Goal: Information Seeking & Learning: Learn about a topic

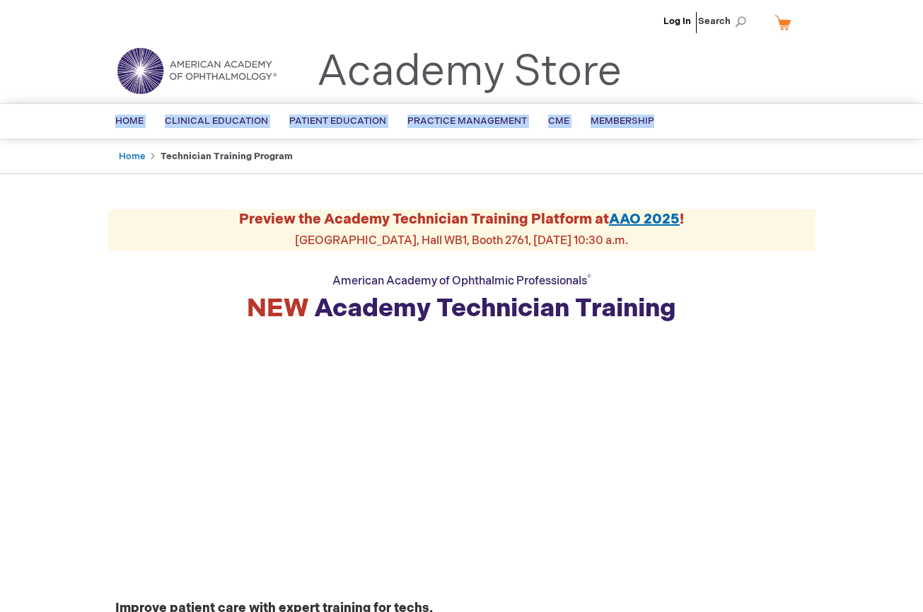
drag, startPoint x: 922, startPoint y: 96, endPoint x: 920, endPoint y: 119, distance: 22.7
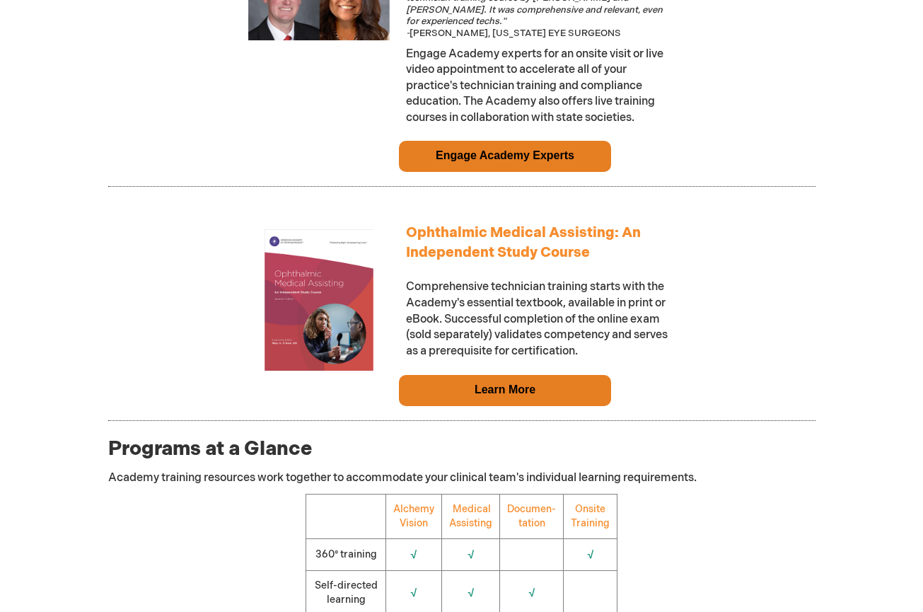
scroll to position [1228, 0]
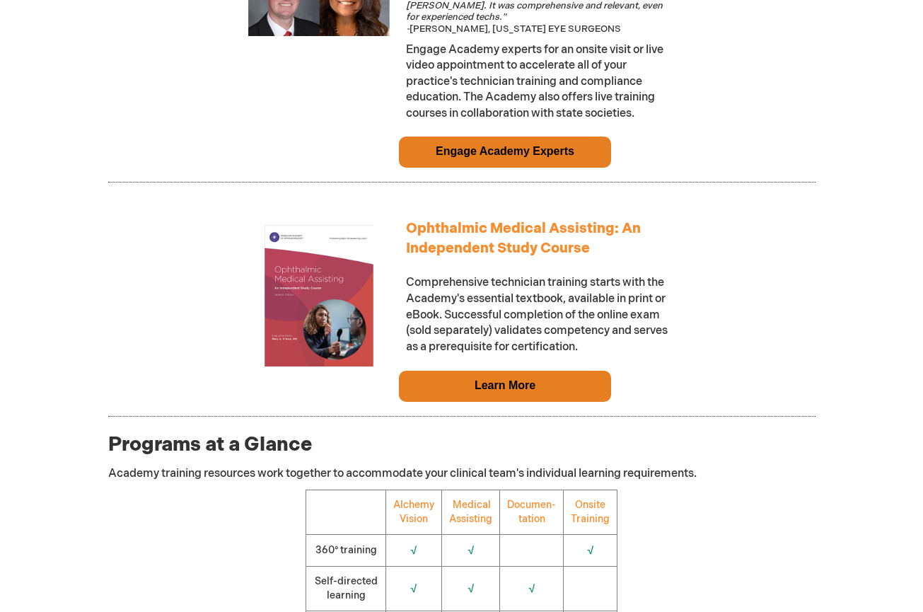
click at [561, 394] on td "Learn More" at bounding box center [505, 386] width 212 height 31
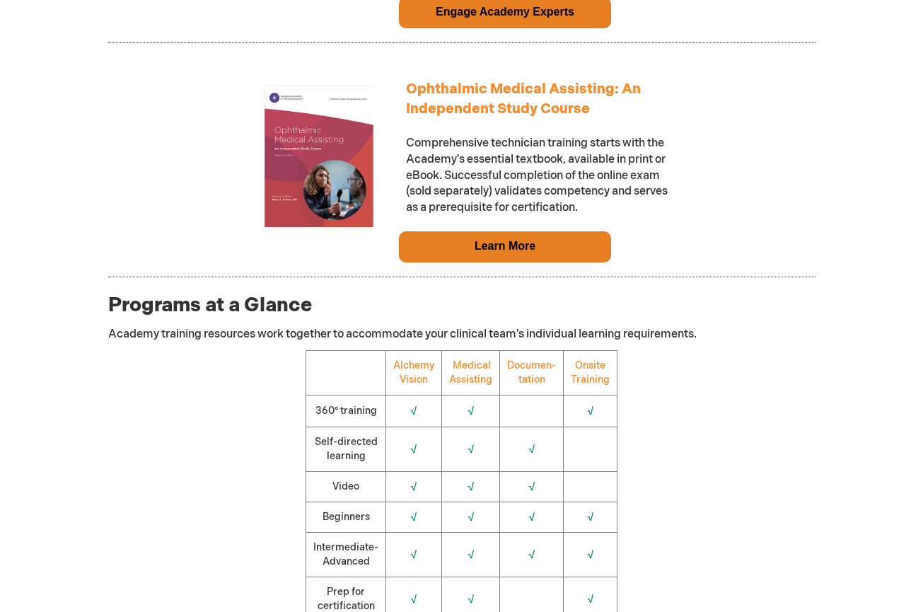
click at [482, 252] on link "Learn More" at bounding box center [505, 246] width 61 height 12
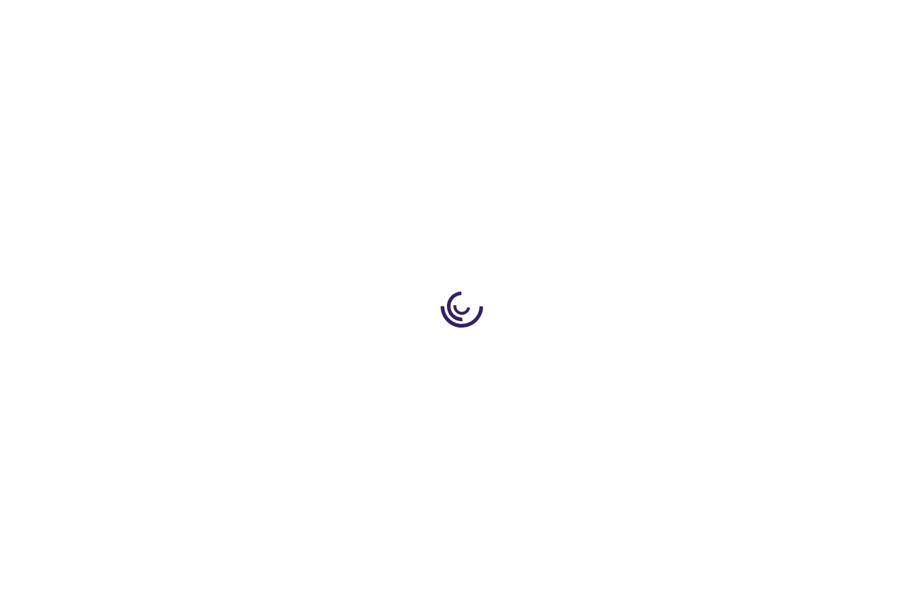
type input "0"
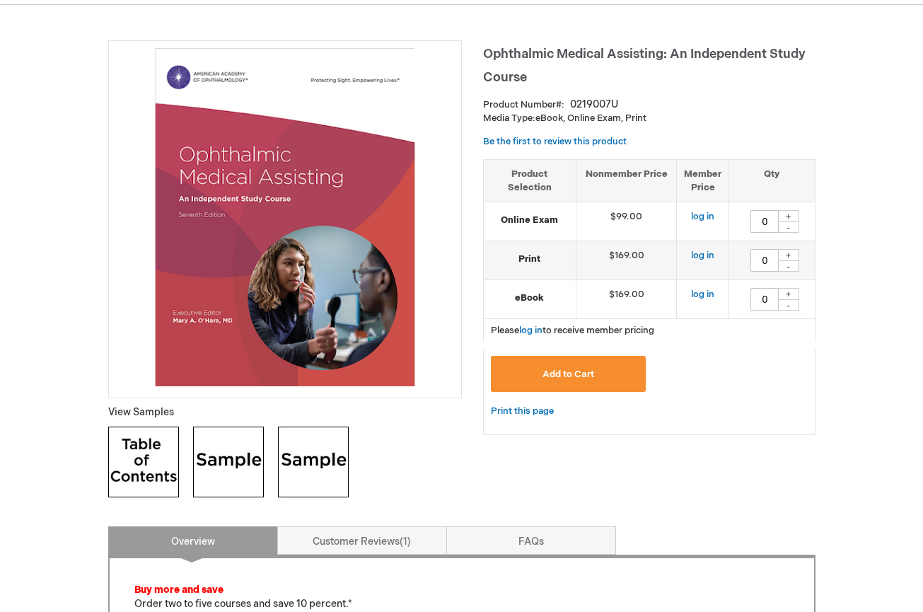
scroll to position [175, 0]
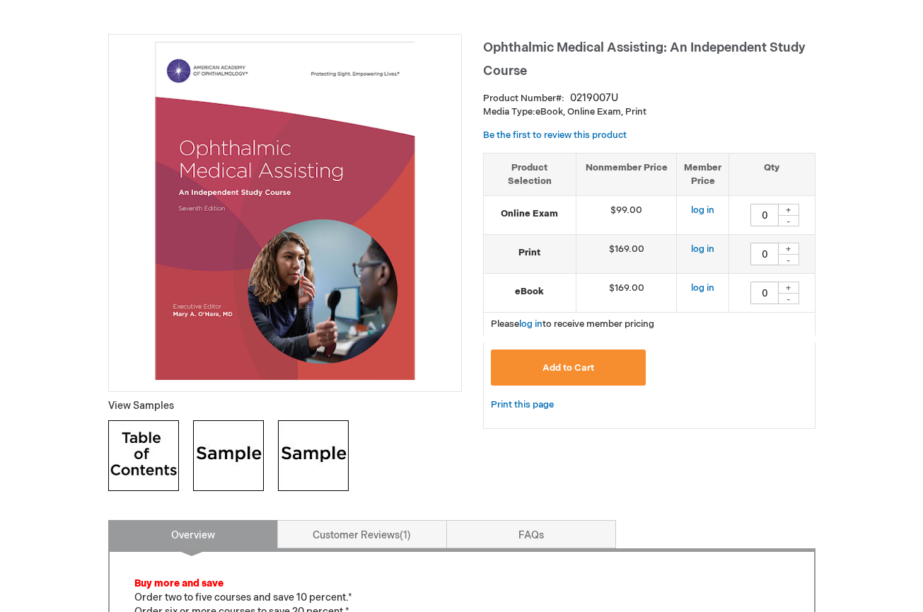
click at [787, 288] on div "+" at bounding box center [788, 287] width 21 height 12
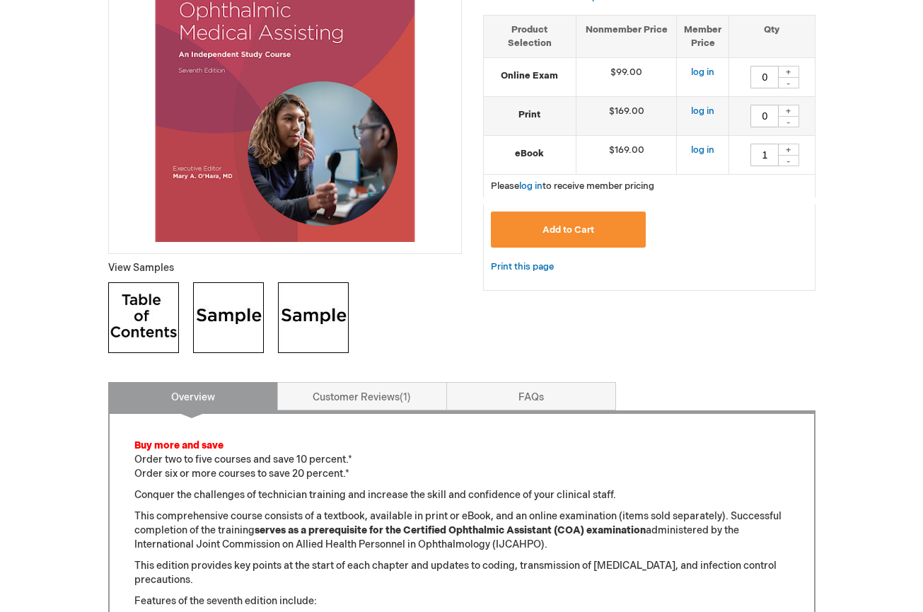
scroll to position [295, 0]
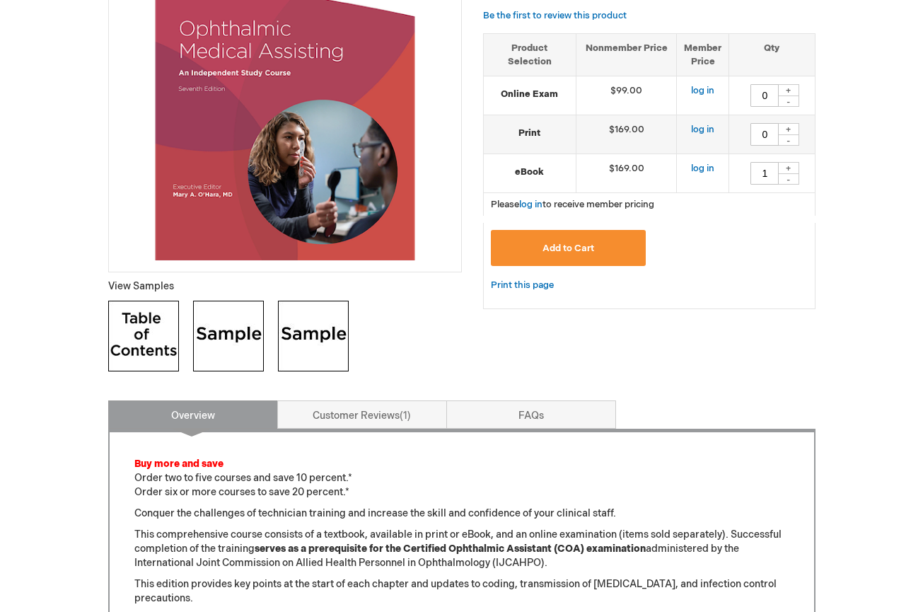
click at [786, 178] on div "-" at bounding box center [788, 178] width 21 height 11
type input "0"
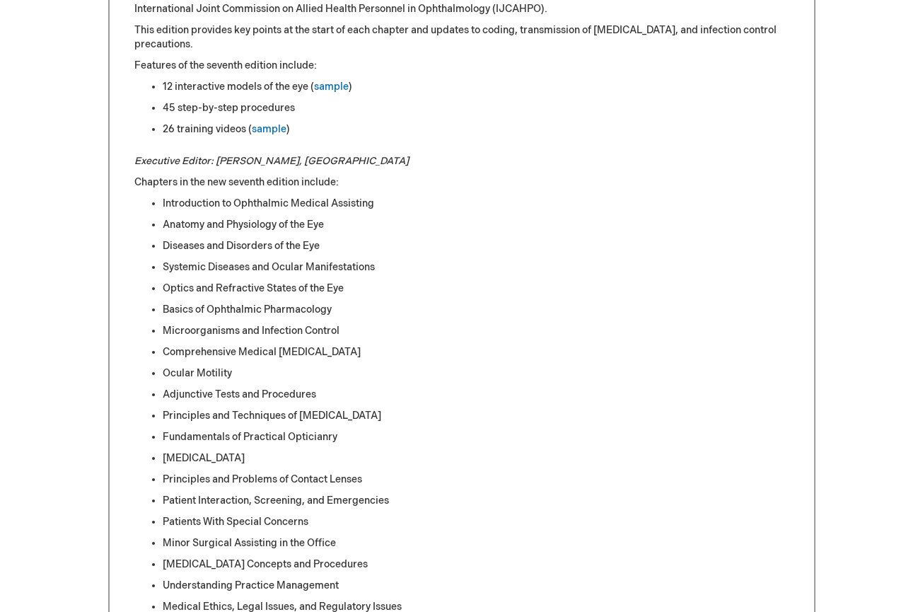
scroll to position [830, 0]
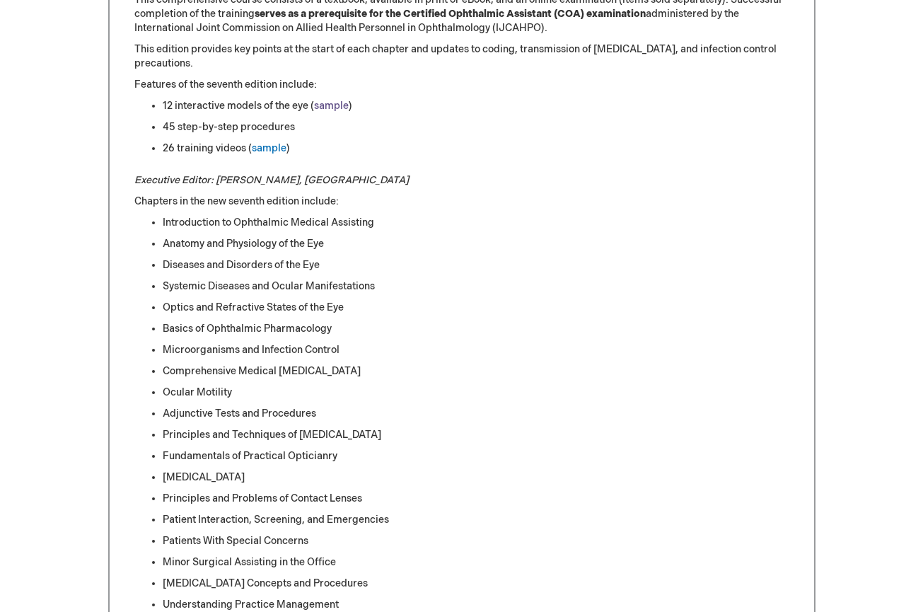
click at [335, 109] on link "sample" at bounding box center [331, 106] width 35 height 12
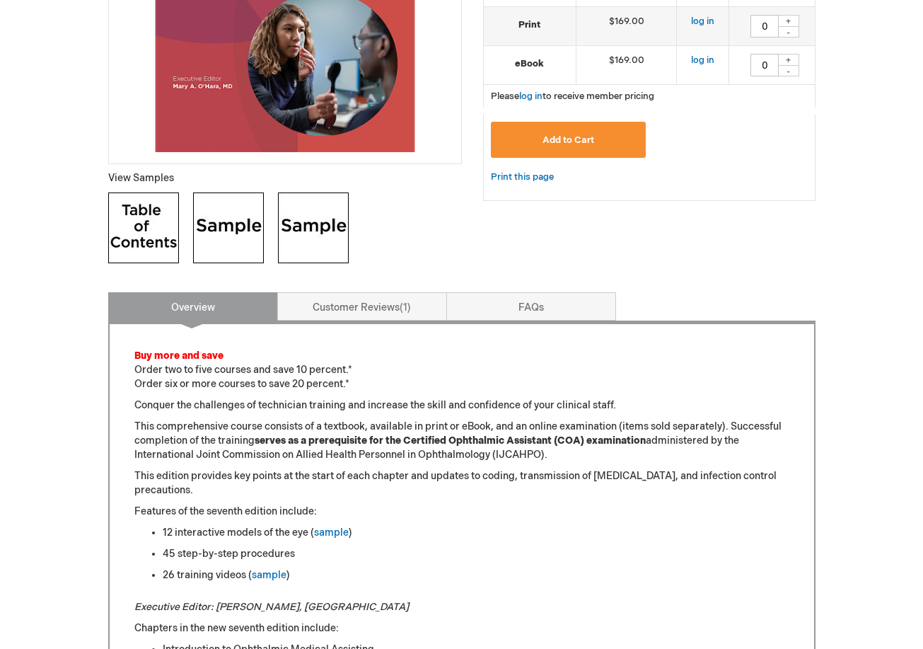
scroll to position [1453, 0]
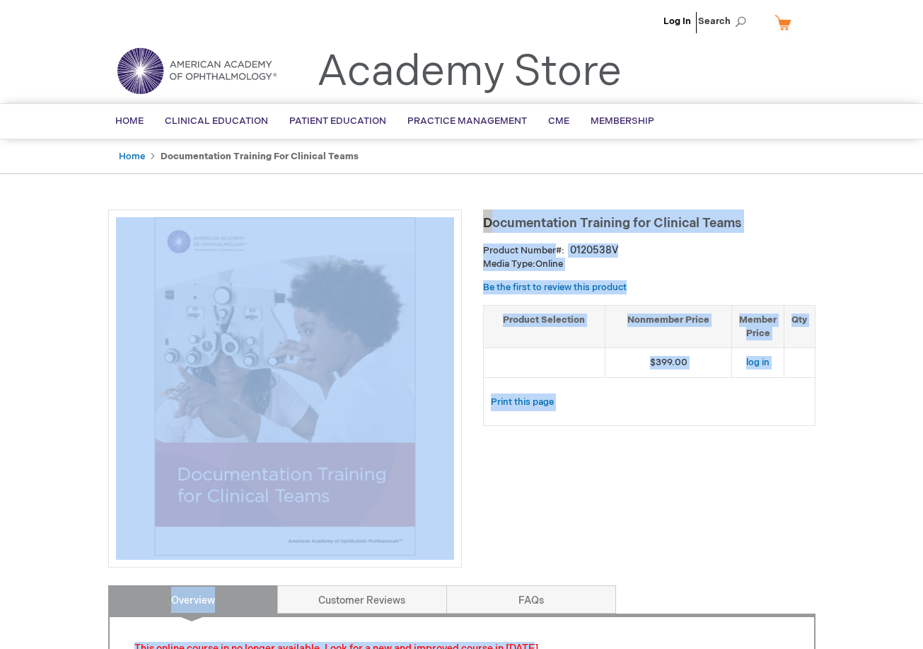
drag, startPoint x: 919, startPoint y: 203, endPoint x: 898, endPoint y: 247, distance: 49.0
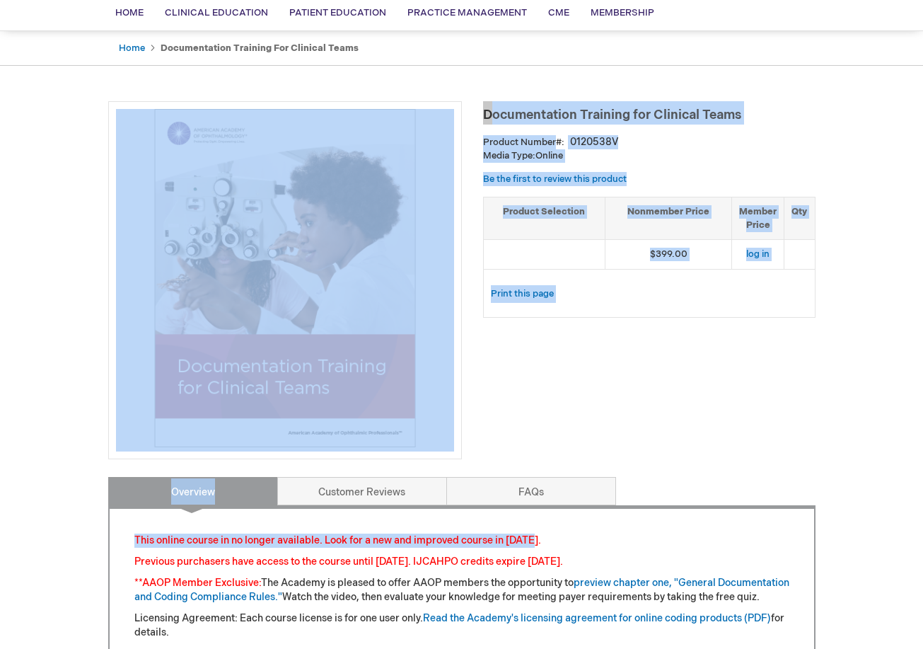
scroll to position [121, 0]
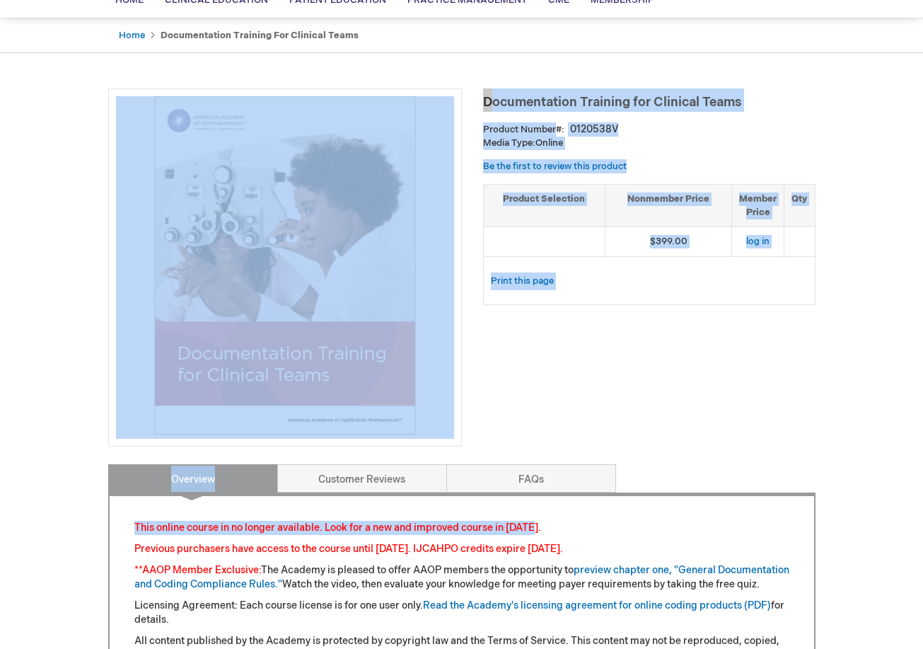
click at [883, 300] on div "Log In Search My Cart CLOSE RECENTLY ADDED ITEM(S) Close There are no items in …" at bounding box center [461, 555] width 923 height 1352
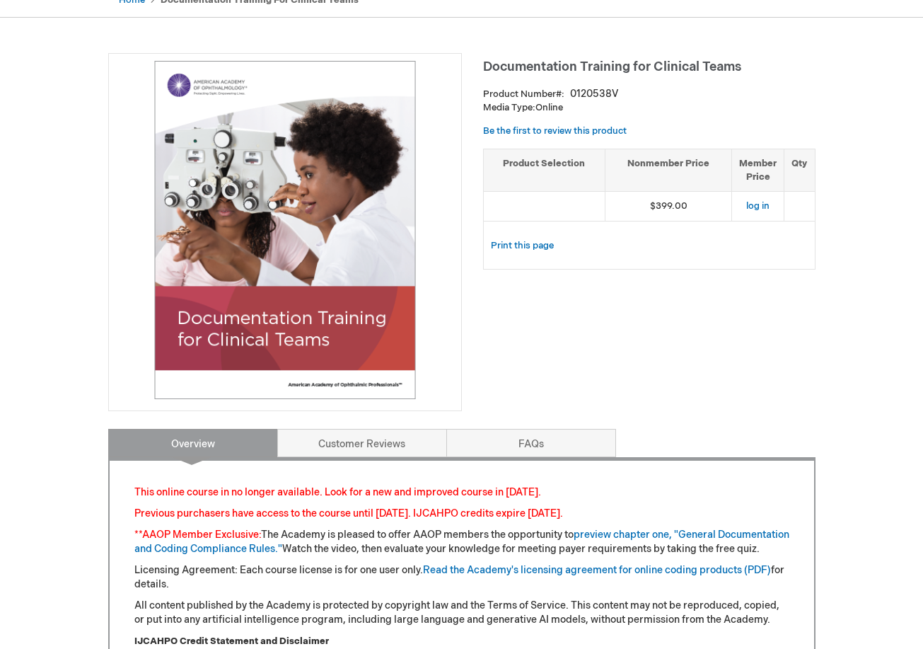
scroll to position [161, 0]
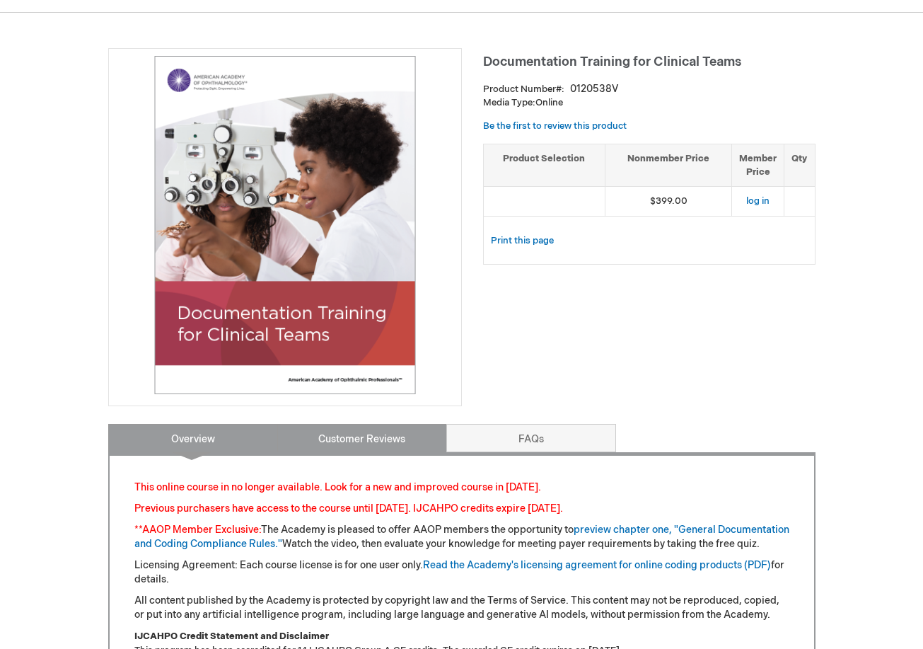
click at [378, 443] on link "Customer Reviews" at bounding box center [362, 438] width 170 height 28
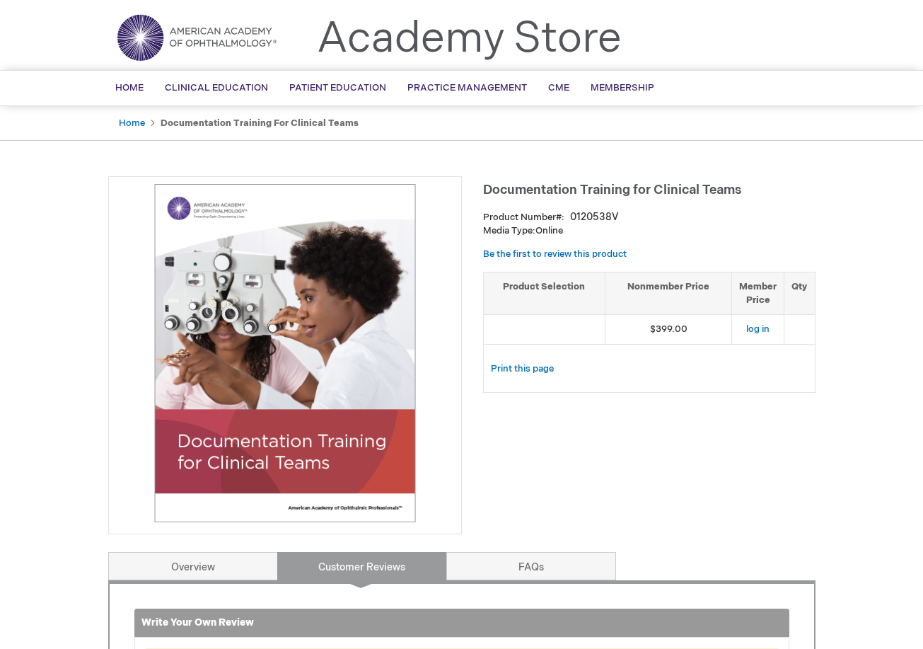
scroll to position [29, 0]
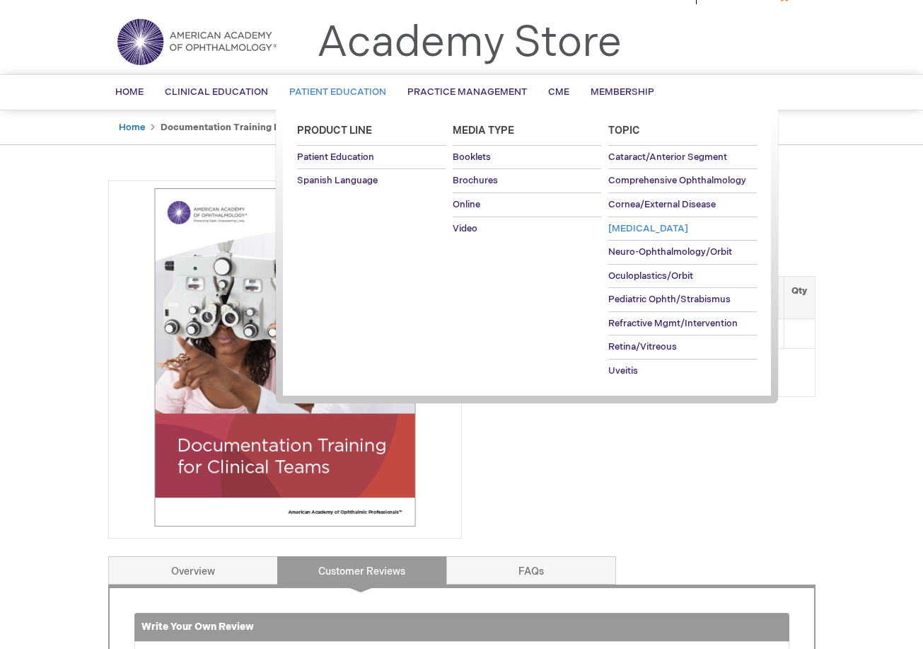
click at [629, 227] on span "[MEDICAL_DATA]" at bounding box center [648, 228] width 80 height 11
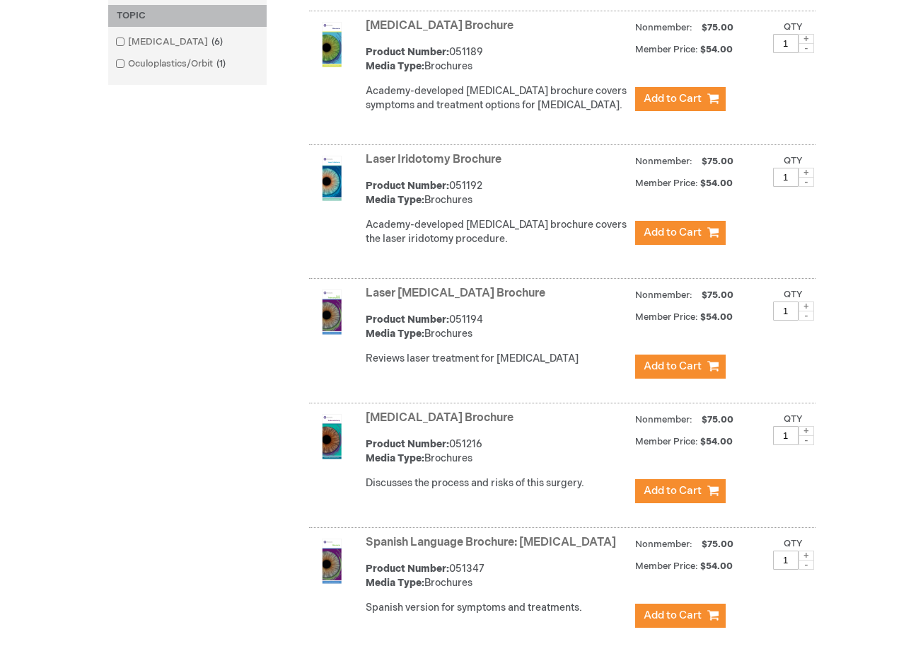
scroll to position [448, 0]
